Goal: Find specific page/section: Find specific page/section

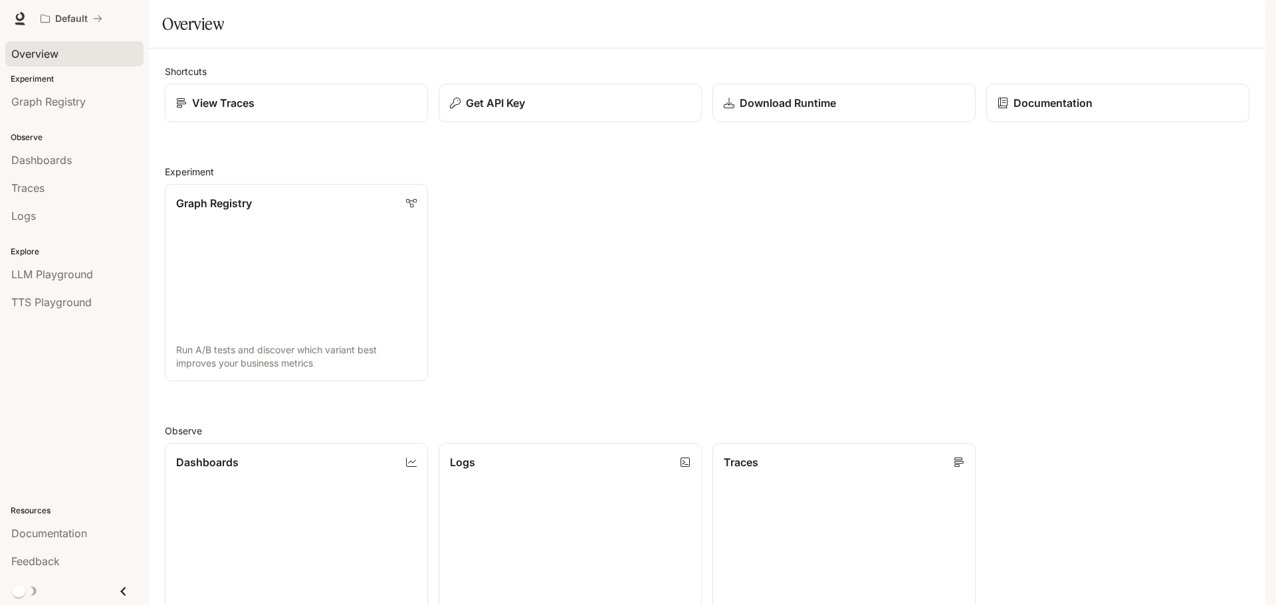
click at [42, 59] on span "Overview" at bounding box center [34, 54] width 47 height 16
click at [44, 173] on li "Dashboards" at bounding box center [74, 160] width 149 height 28
click at [45, 162] on span "Dashboards" at bounding box center [41, 160] width 60 height 16
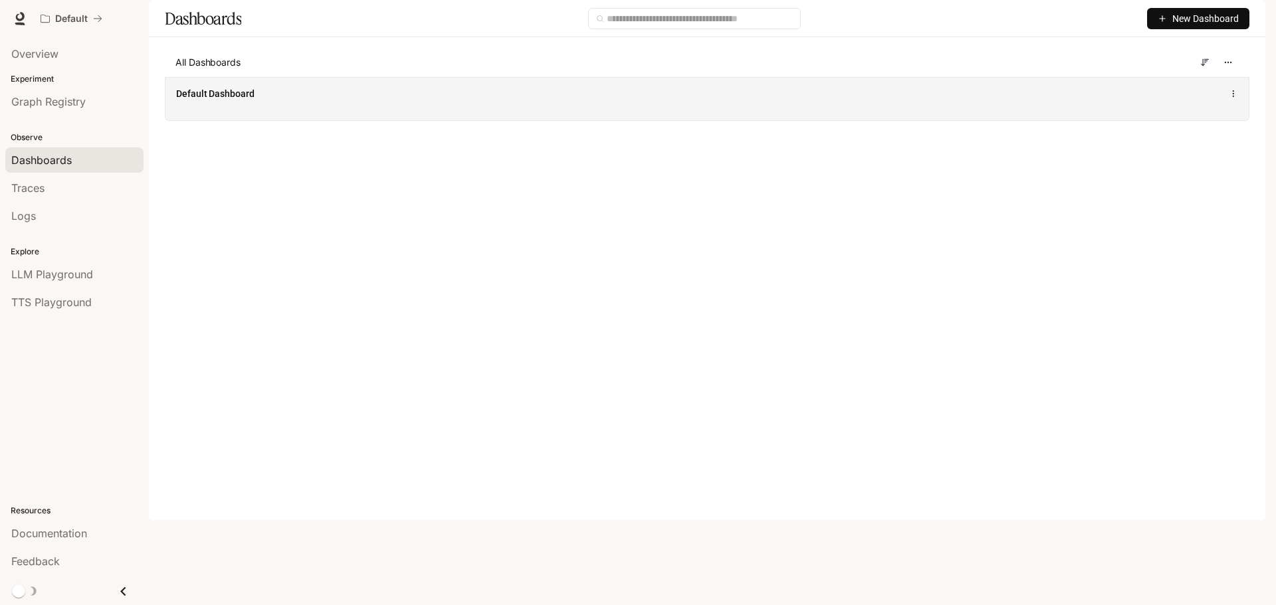
click at [274, 120] on div "Default Dashboard" at bounding box center [706, 98] width 1083 height 43
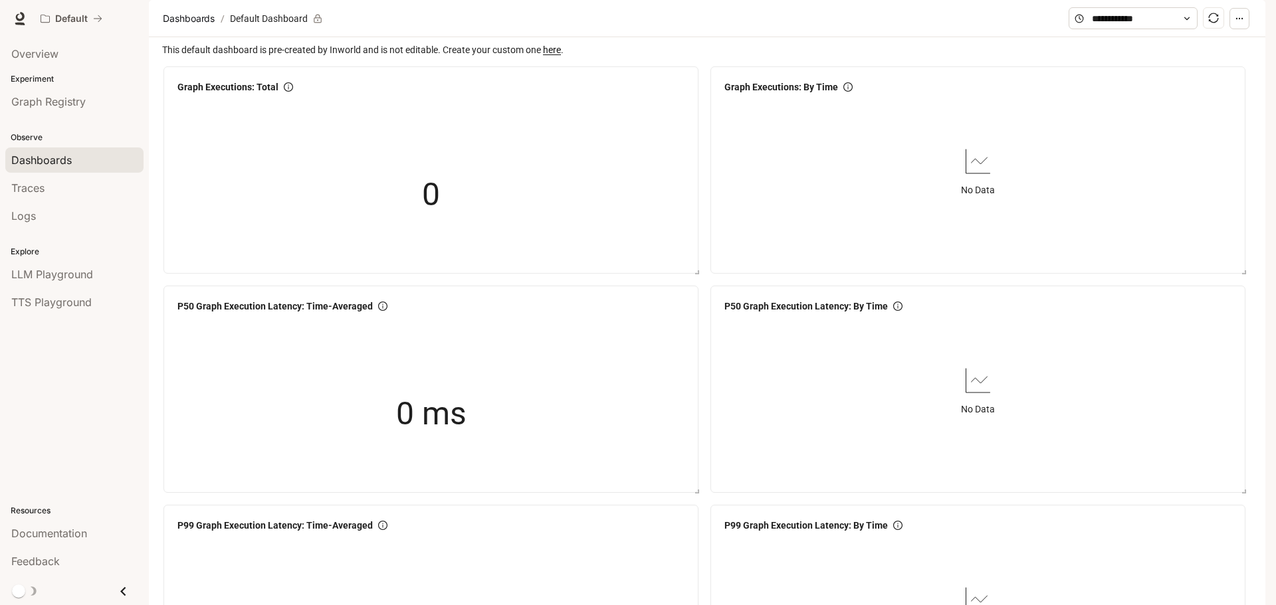
scroll to position [532, 0]
